Goal: Transaction & Acquisition: Purchase product/service

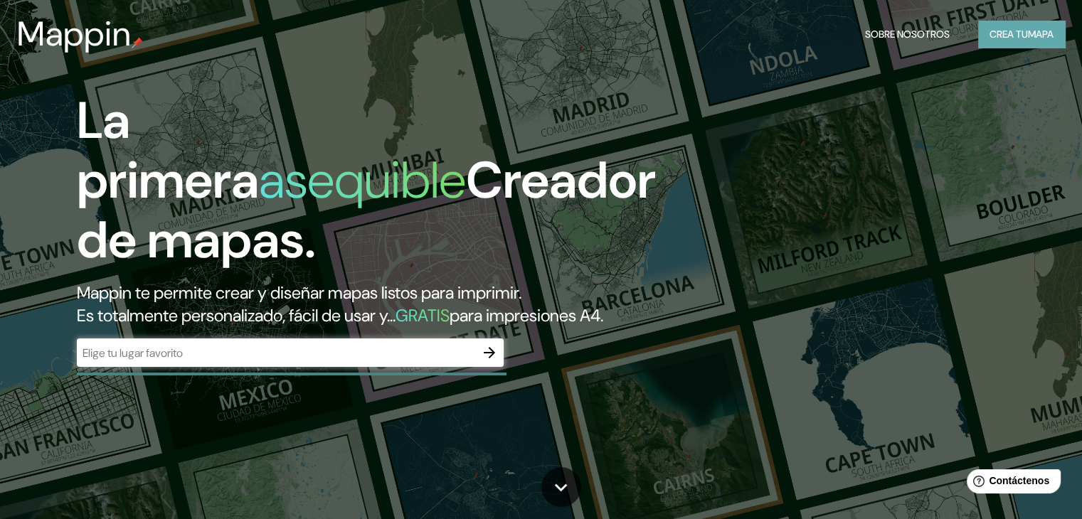
click at [991, 28] on font "Crea tu" at bounding box center [1009, 34] width 38 height 13
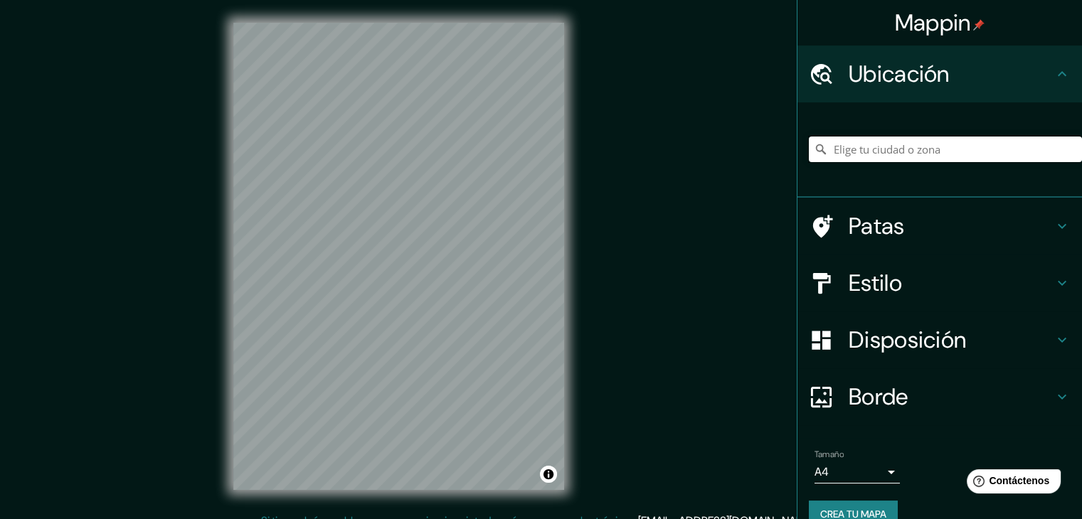
click at [874, 160] on input "Elige tu ciudad o zona" at bounding box center [945, 150] width 273 height 26
click at [763, 137] on div "Mappin Ubicación Patas Estilo Disposición Borde Elige un borde. Consejo : puede…" at bounding box center [541, 268] width 1082 height 536
click at [568, 263] on div "© Mapbox © OpenStreetMap Improve this map" at bounding box center [399, 256] width 376 height 513
click at [574, 307] on div "© Mapbox © OpenStreetMap Improve this map" at bounding box center [399, 256] width 376 height 513
click at [831, 146] on input "Elige tu ciudad o zona" at bounding box center [945, 150] width 273 height 26
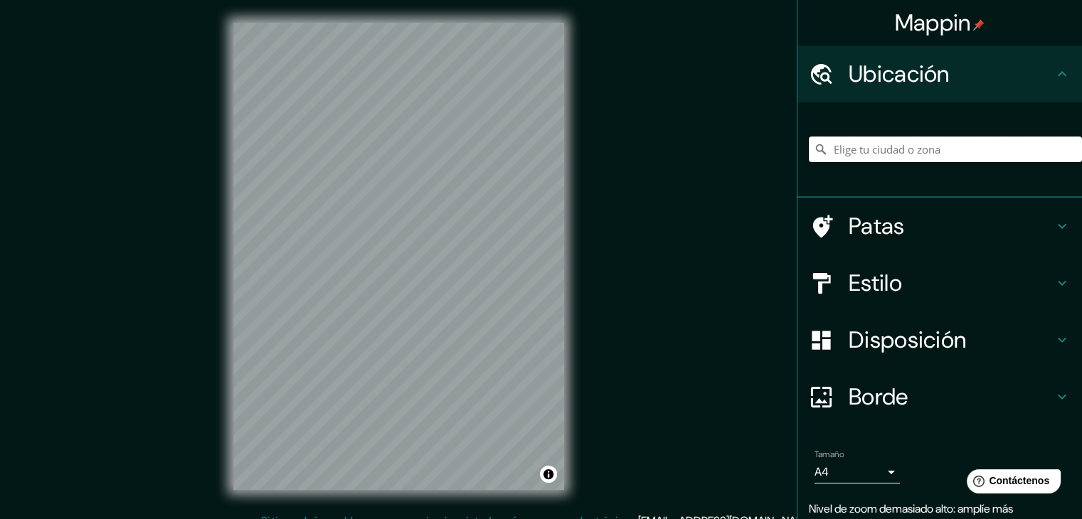
click at [912, 156] on input "Elige tu ciudad o zona" at bounding box center [945, 150] width 273 height 26
paste input "Parque San Borja"
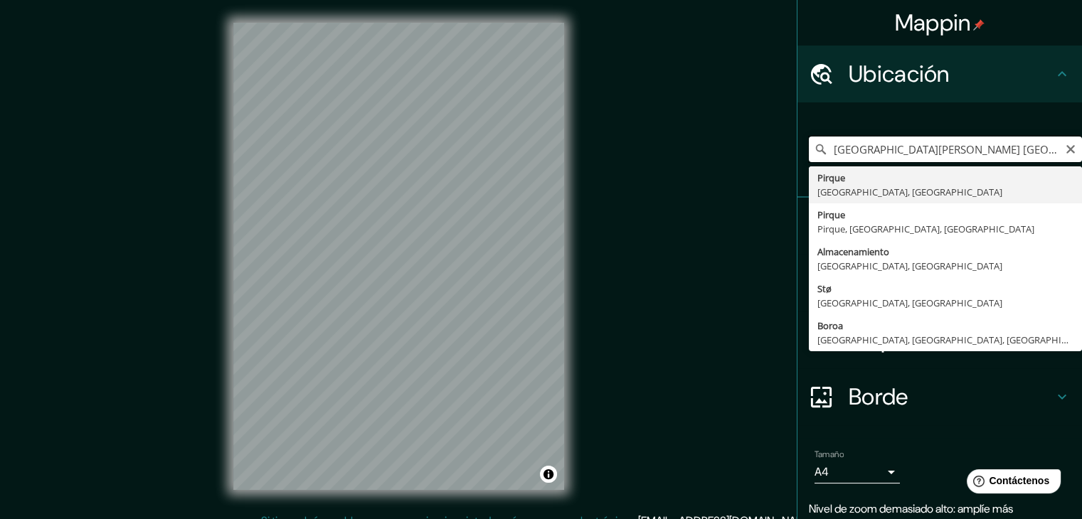
drag, startPoint x: 863, startPoint y: 152, endPoint x: 751, endPoint y: 154, distance: 111.7
click at [751, 154] on div "Mappin Ubicación Parque San Borja chile Pirque Región Metropolitana de Santiago…" at bounding box center [541, 268] width 1082 height 536
type input "Pirque, Región Metropolitana de Santiago, Chile"
click at [1065, 149] on icon "Claro" at bounding box center [1070, 149] width 11 height 11
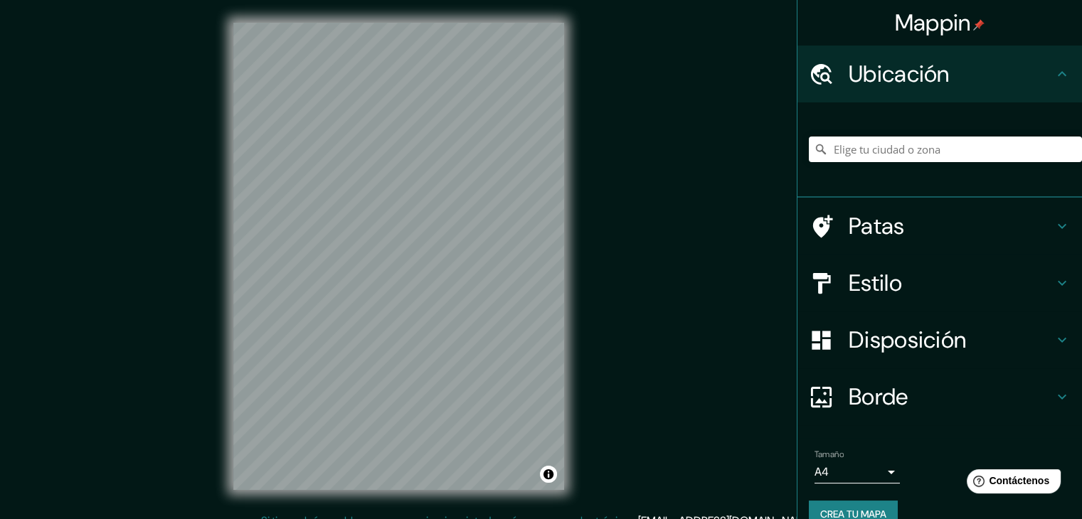
click at [930, 134] on div "Pirque Región Metropolitana de Santiago, Chile Pirque Pirque, Región Metropolit…" at bounding box center [945, 149] width 273 height 71
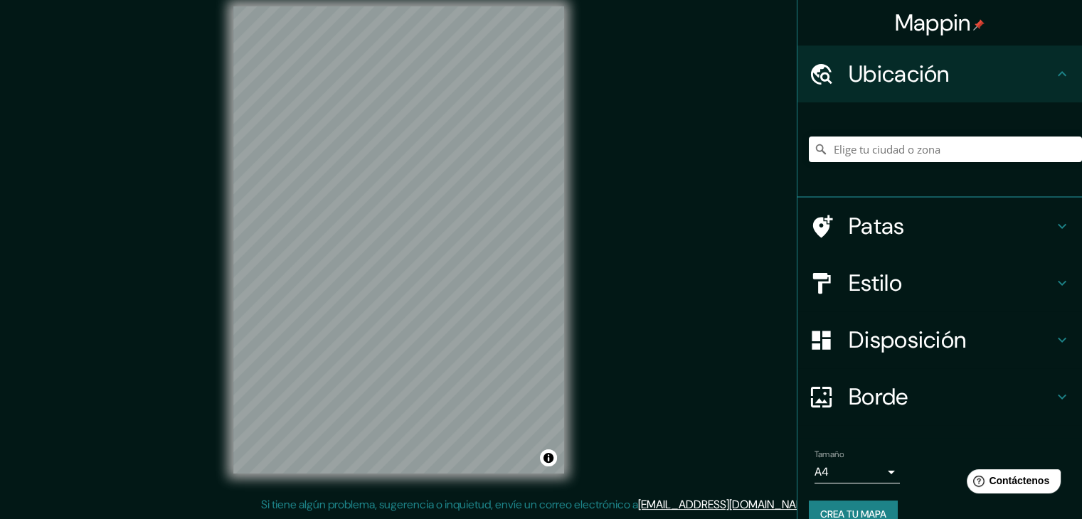
click at [942, 124] on div "Pirque Región Metropolitana de Santiago, Chile Pirque Pirque, Región Metropolit…" at bounding box center [945, 149] width 273 height 71
click at [959, 156] on input "Elige tu ciudad o zona" at bounding box center [945, 150] width 273 height 26
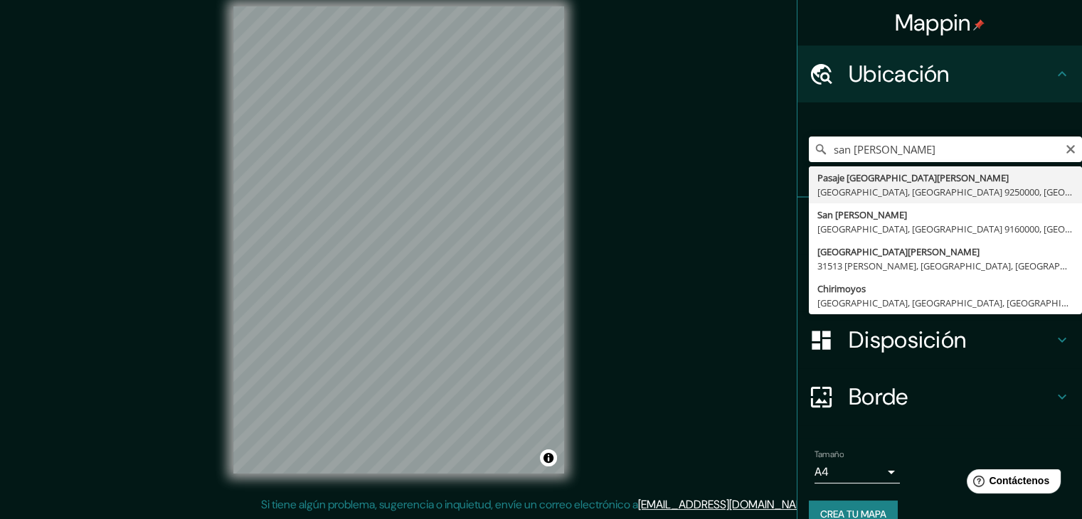
type input "Pasaje San Borja, Maipú, Región Metropolitana de Santiago 9250000, Chile"
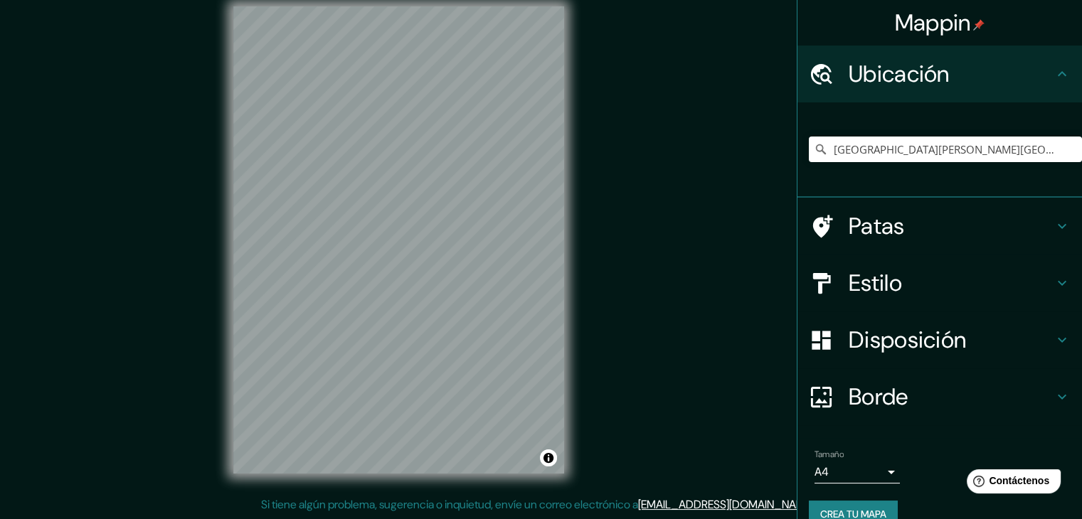
click at [231, 354] on div "© Mapbox © OpenStreetMap Improve this map" at bounding box center [399, 240] width 376 height 513
click at [916, 226] on h4 "Patas" at bounding box center [951, 226] width 205 height 28
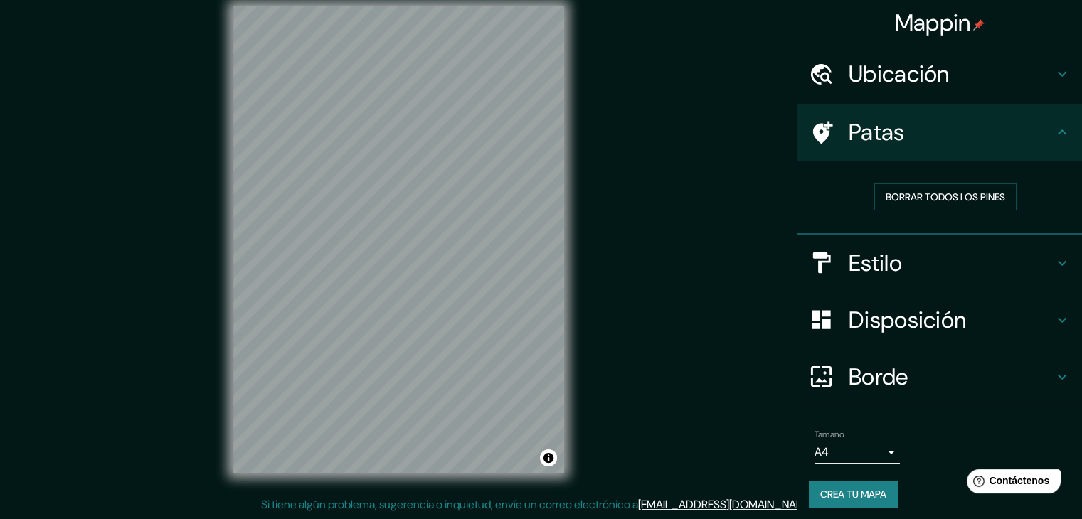
click at [915, 126] on h4 "Patas" at bounding box center [951, 132] width 205 height 28
click at [1052, 142] on div "Patas" at bounding box center [940, 132] width 285 height 57
click at [888, 381] on font "Borde" at bounding box center [879, 377] width 60 height 30
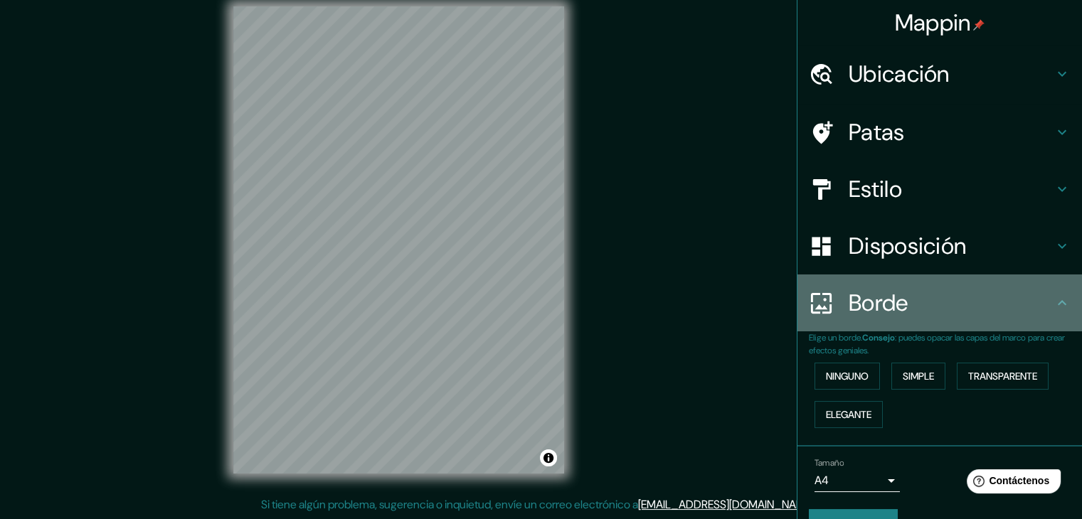
click at [891, 295] on font "Borde" at bounding box center [879, 303] width 60 height 30
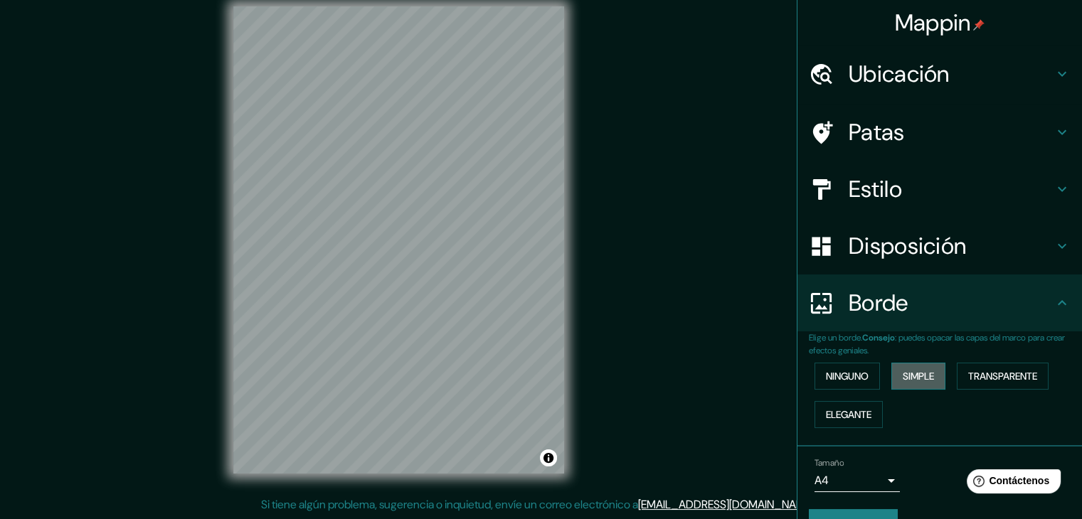
click at [903, 370] on font "Simple" at bounding box center [918, 376] width 31 height 13
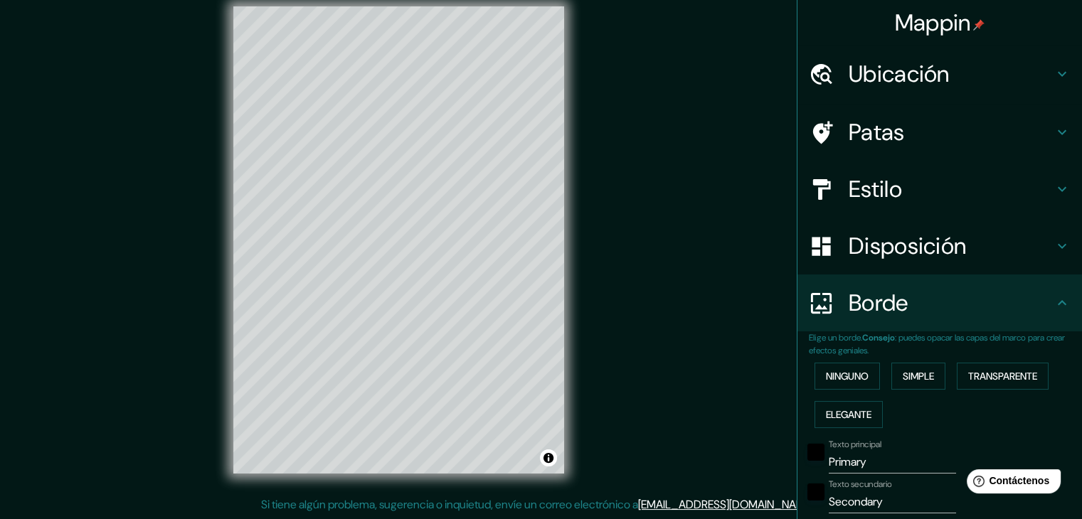
click at [903, 316] on h4 "Borde" at bounding box center [951, 303] width 205 height 28
click at [857, 386] on button "Ninguno" at bounding box center [847, 376] width 65 height 27
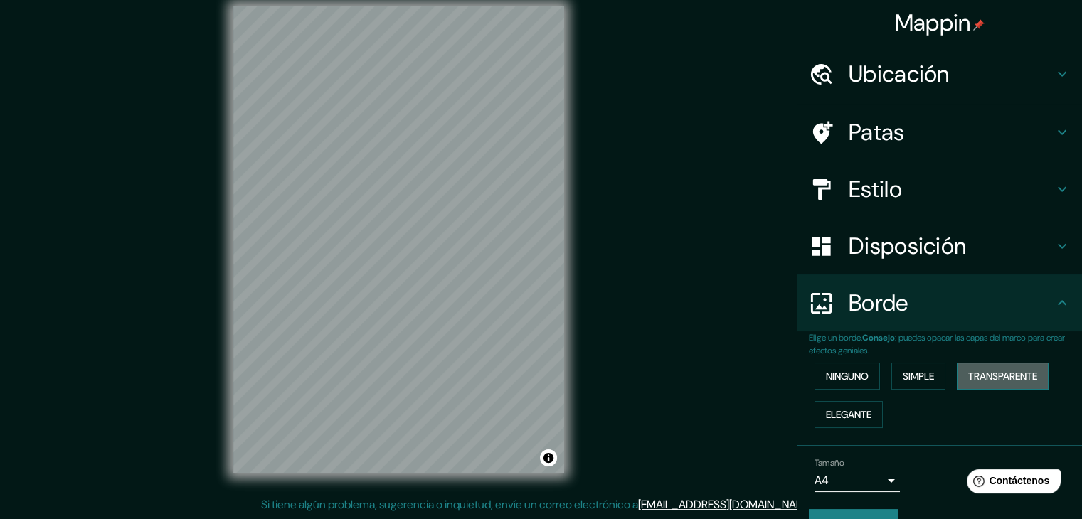
click at [1019, 367] on font "Transparente" at bounding box center [1002, 376] width 69 height 18
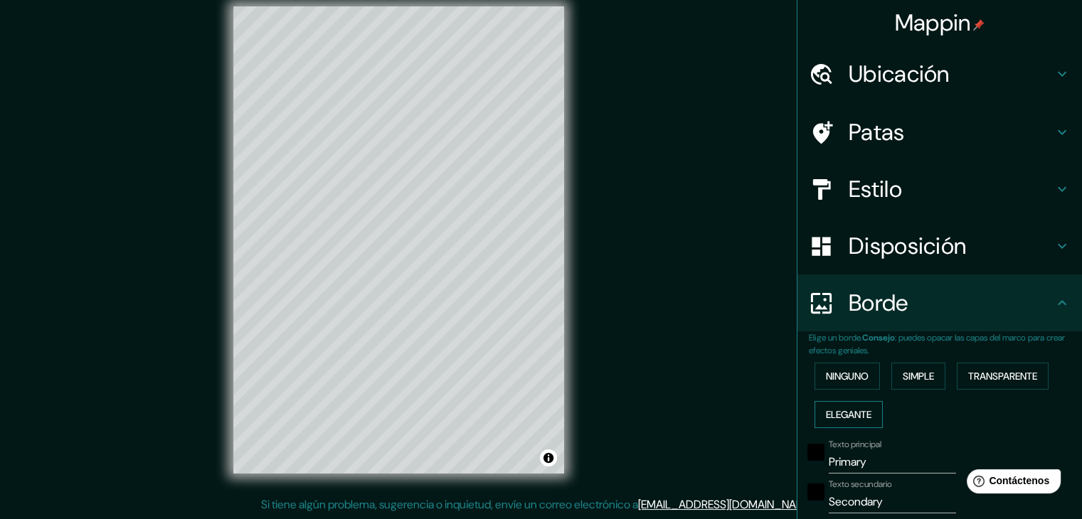
click at [852, 413] on font "Elegante" at bounding box center [849, 414] width 46 height 13
click at [851, 391] on div "Ninguno Simple Transparente Elegante" at bounding box center [945, 395] width 273 height 77
click at [851, 373] on font "Ninguno" at bounding box center [847, 376] width 43 height 13
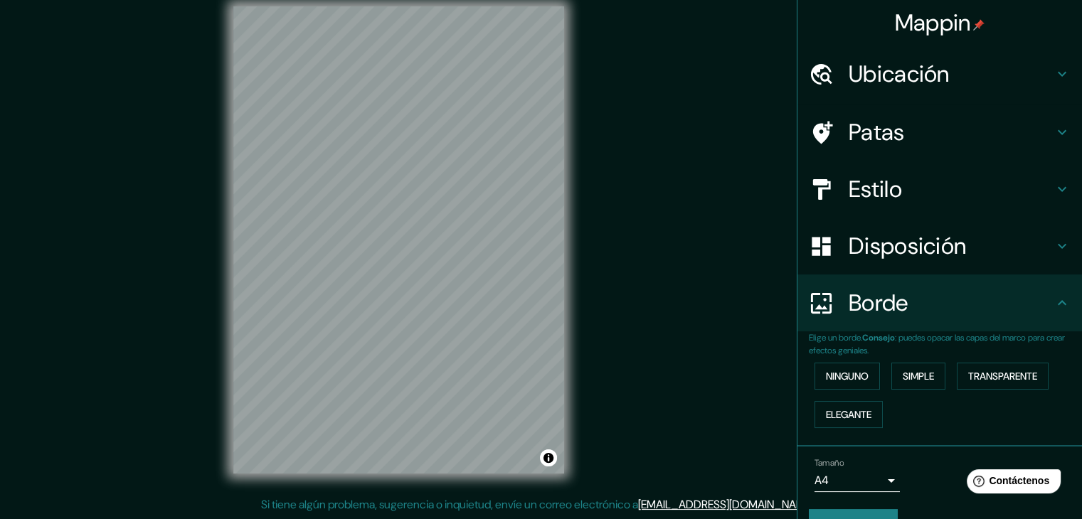
click at [875, 238] on font "Disposición" at bounding box center [907, 246] width 117 height 30
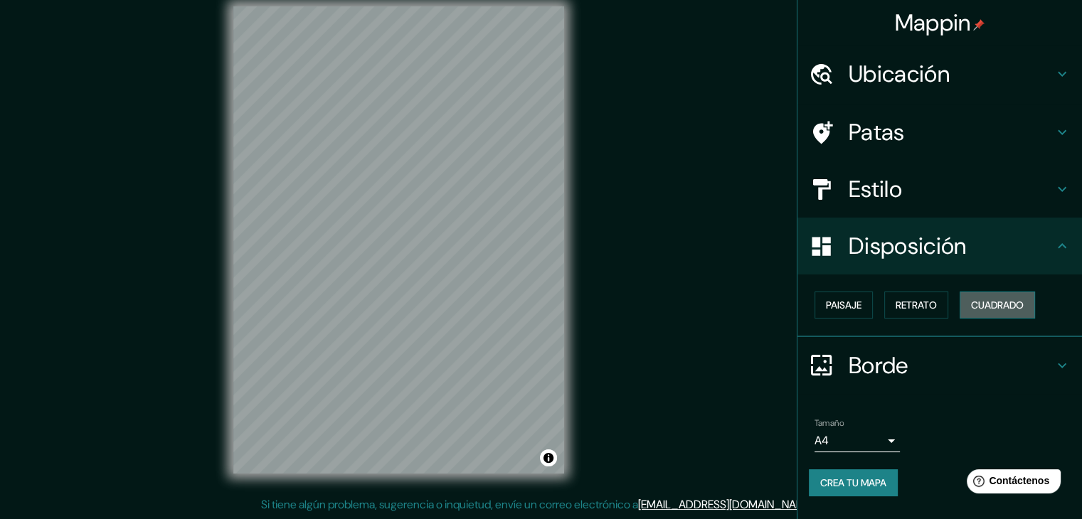
click at [972, 305] on button "Cuadrado" at bounding box center [997, 305] width 75 height 27
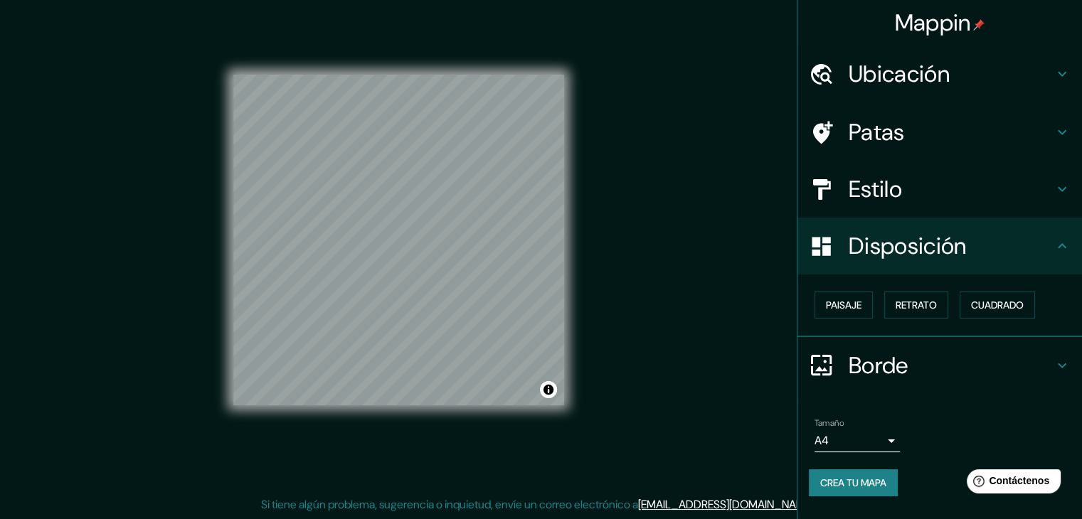
click at [901, 256] on font "Disposición" at bounding box center [907, 246] width 117 height 30
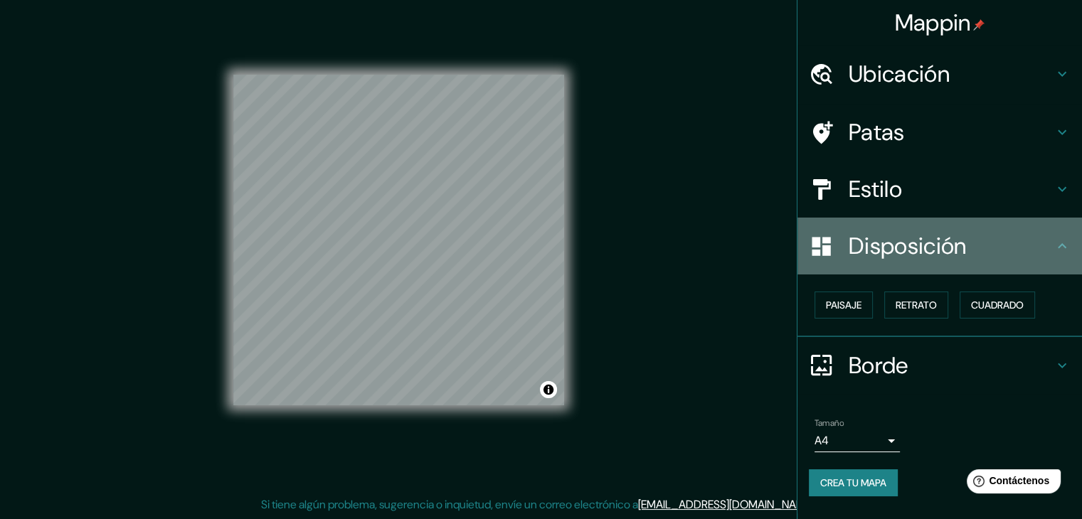
click at [1053, 240] on h4 "Disposición" at bounding box center [951, 246] width 205 height 28
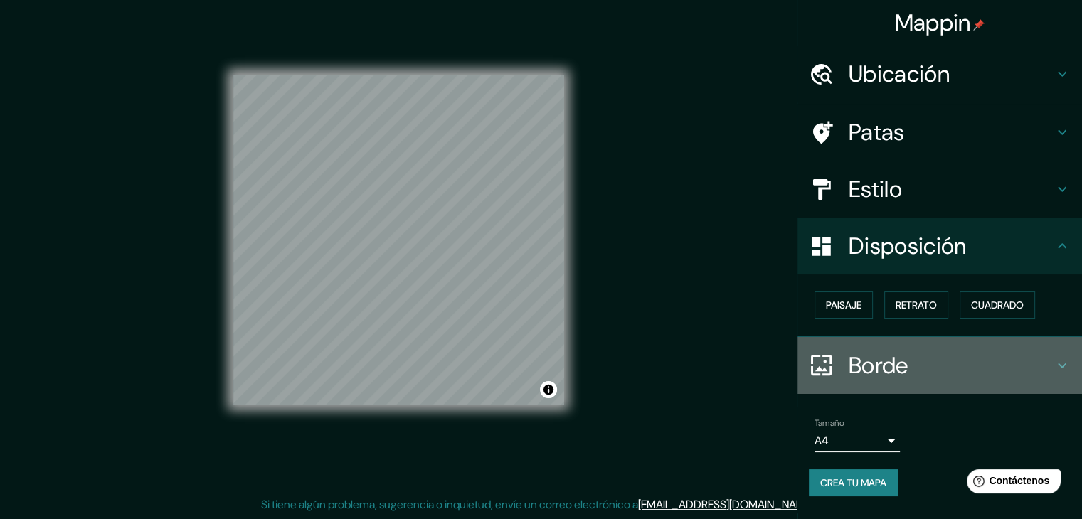
click at [1069, 357] on icon at bounding box center [1062, 365] width 17 height 17
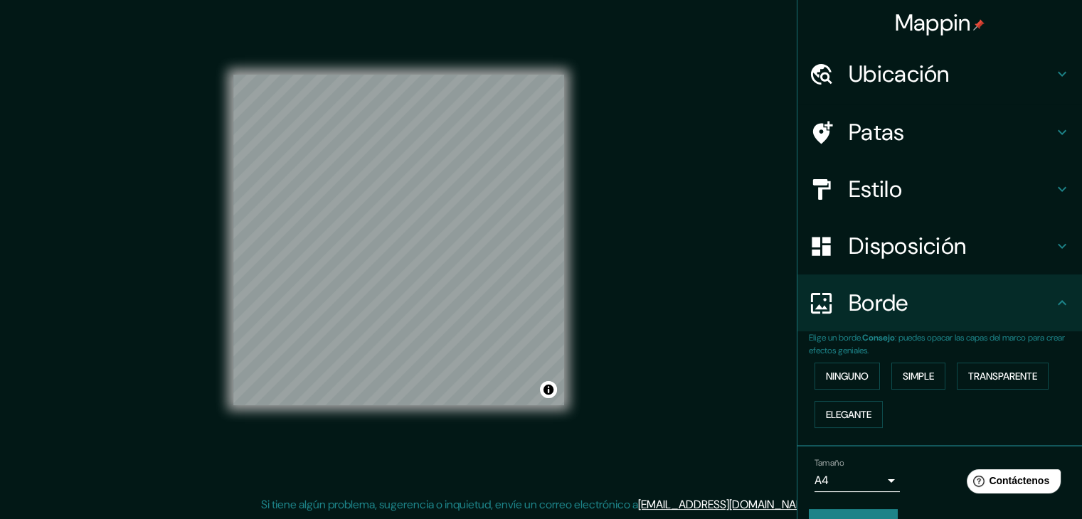
click at [1069, 357] on div "Ninguno Simple Transparente Elegante" at bounding box center [945, 395] width 273 height 77
click at [1061, 300] on div "Borde" at bounding box center [940, 303] width 285 height 57
click at [1002, 237] on h4 "Disposición" at bounding box center [951, 246] width 205 height 28
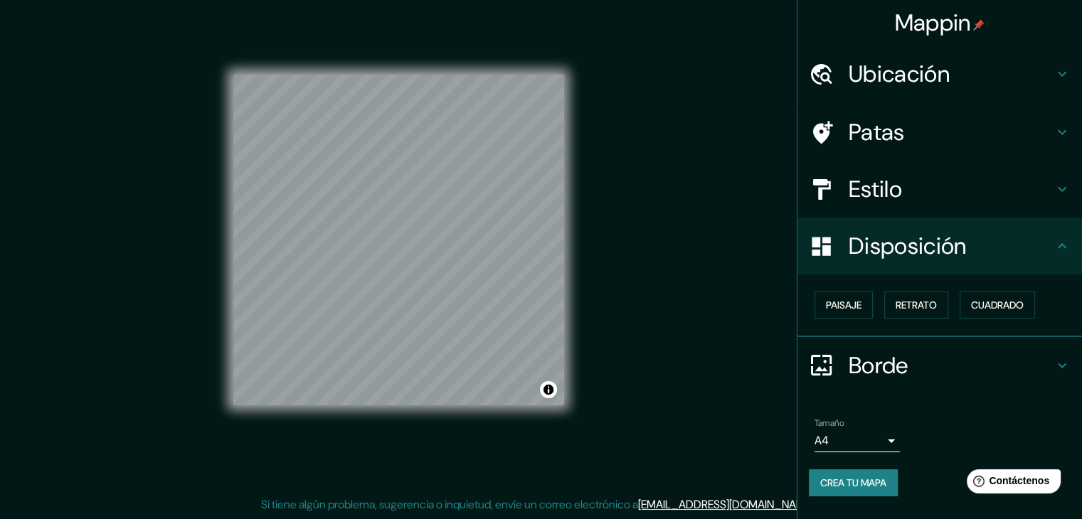
click at [996, 201] on h4 "Estilo" at bounding box center [951, 189] width 205 height 28
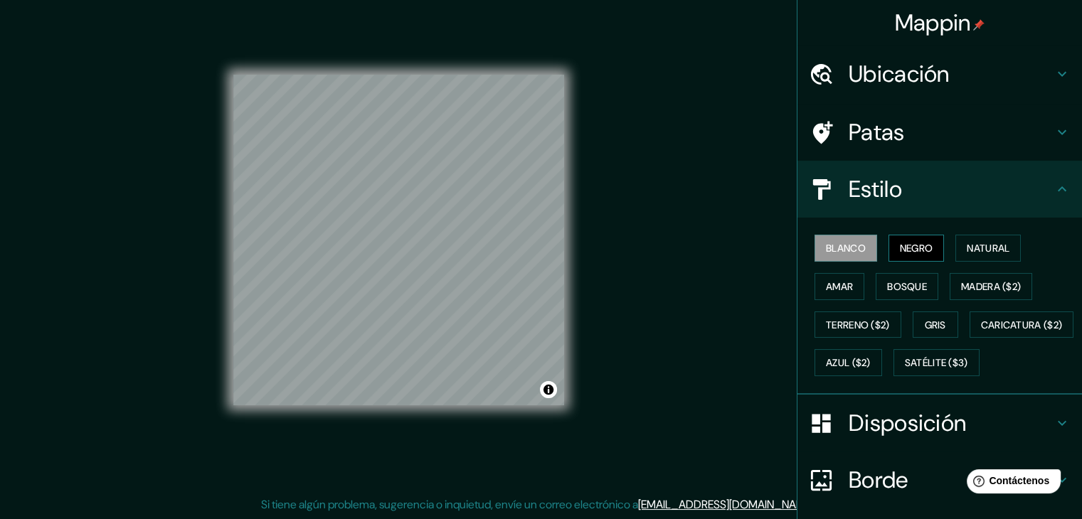
click at [927, 240] on button "Negro" at bounding box center [917, 248] width 56 height 27
click at [957, 240] on button "Natural" at bounding box center [988, 248] width 65 height 27
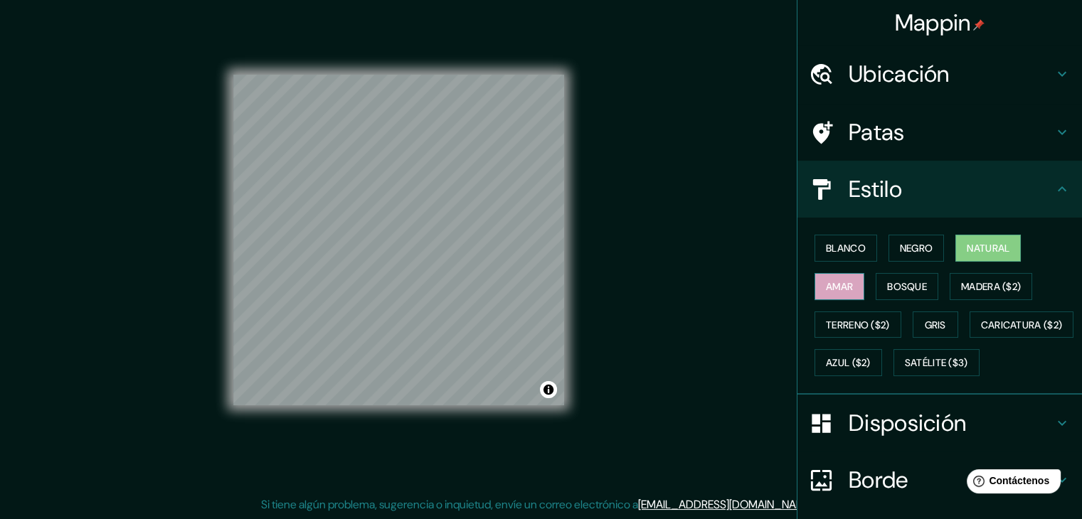
click at [832, 281] on font "Amar" at bounding box center [839, 286] width 27 height 13
click at [981, 250] on font "Natural" at bounding box center [988, 248] width 43 height 13
click at [919, 282] on button "Bosque" at bounding box center [907, 286] width 63 height 27
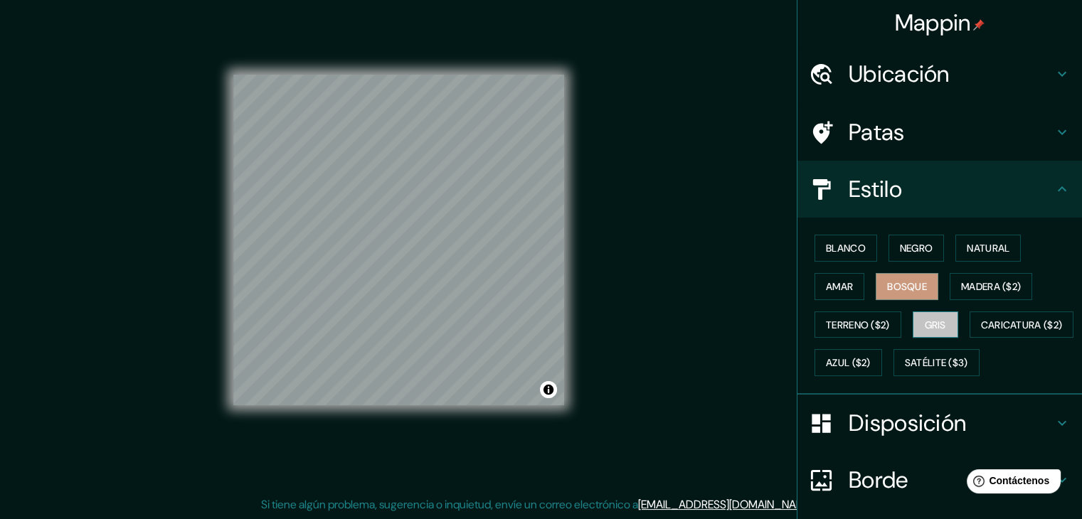
click at [921, 333] on button "Gris" at bounding box center [936, 325] width 46 height 27
click at [908, 293] on font "Bosque" at bounding box center [907, 286] width 40 height 18
click at [998, 251] on font "Natural" at bounding box center [988, 248] width 43 height 13
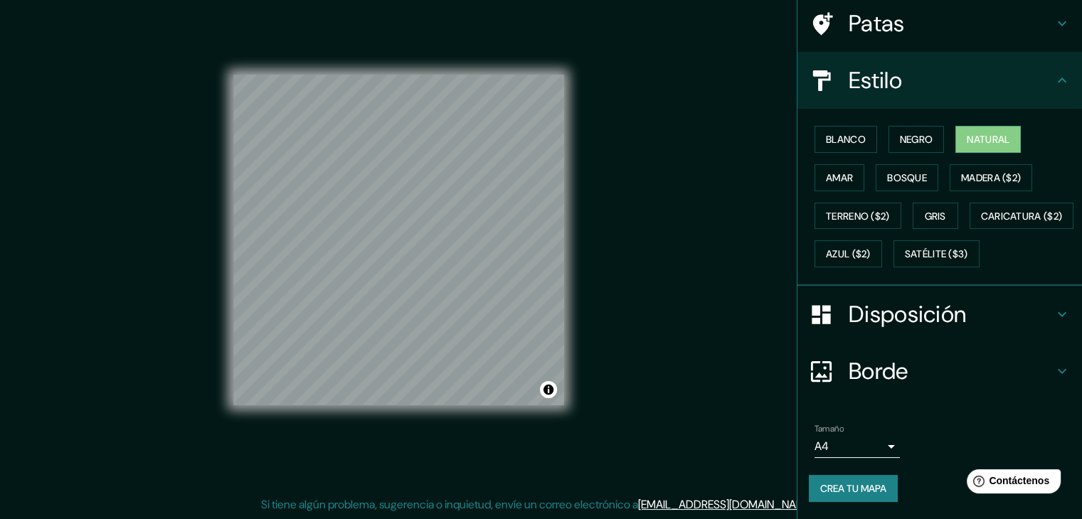
scroll to position [144, 0]
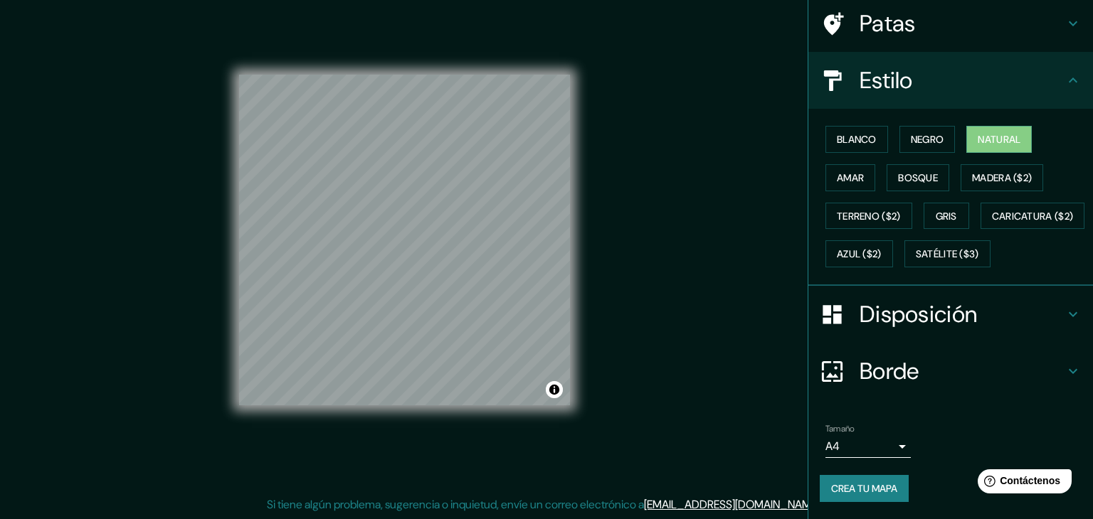
click at [881, 455] on body "Mappin Ubicación Pasaje San Borja, Maipú, Región Metropolitana de Santiago 9250…" at bounding box center [546, 243] width 1093 height 519
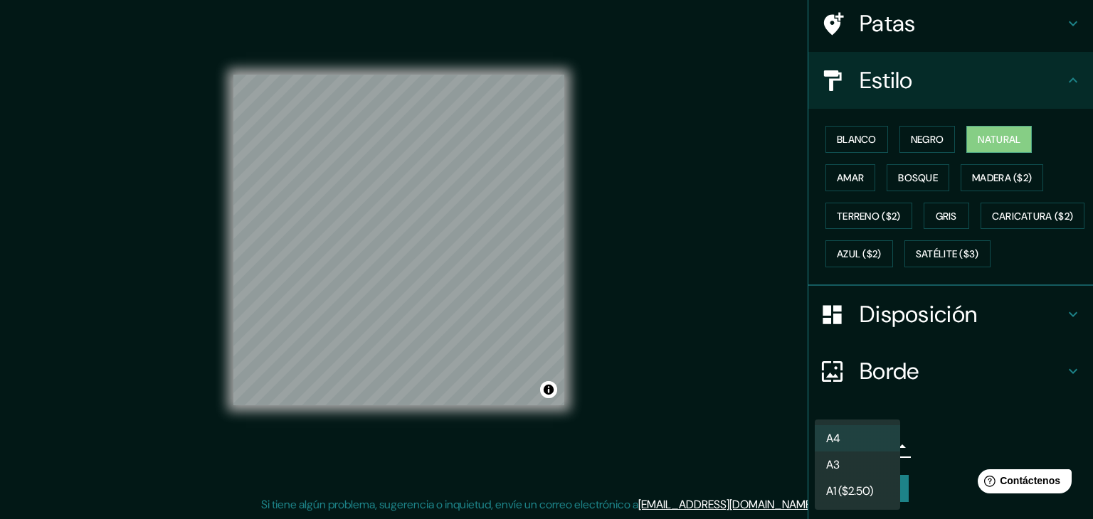
click at [911, 453] on div at bounding box center [546, 259] width 1093 height 519
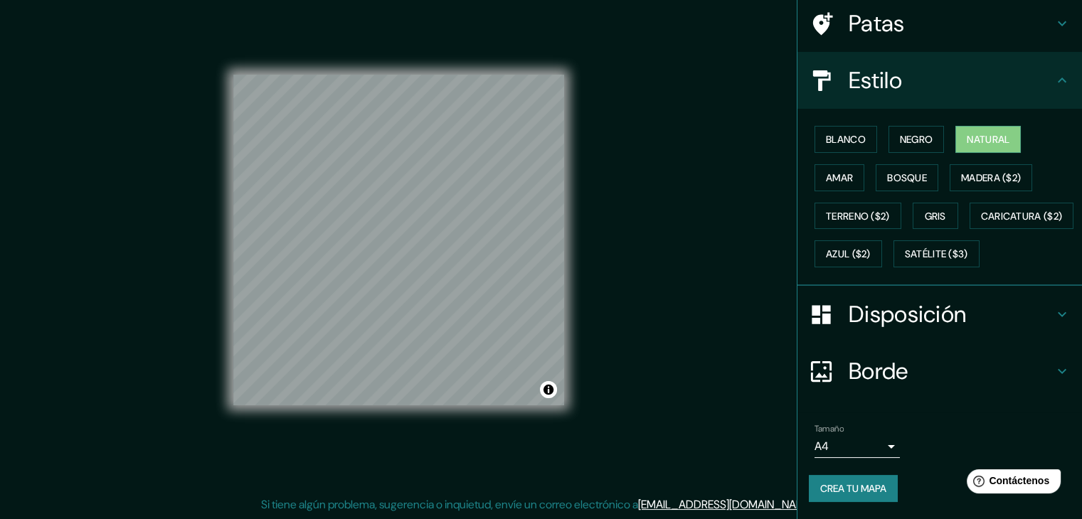
click at [827, 481] on font "Crea tu mapa" at bounding box center [853, 489] width 66 height 18
click at [692, 404] on div "Mappin Ubicación Pasaje San Borja, Maipú, Región Metropolitana de Santiago 9250…" at bounding box center [541, 252] width 1082 height 536
click at [857, 497] on font "Crea tu mapa" at bounding box center [853, 489] width 66 height 18
